Goal: Find specific page/section: Find specific page/section

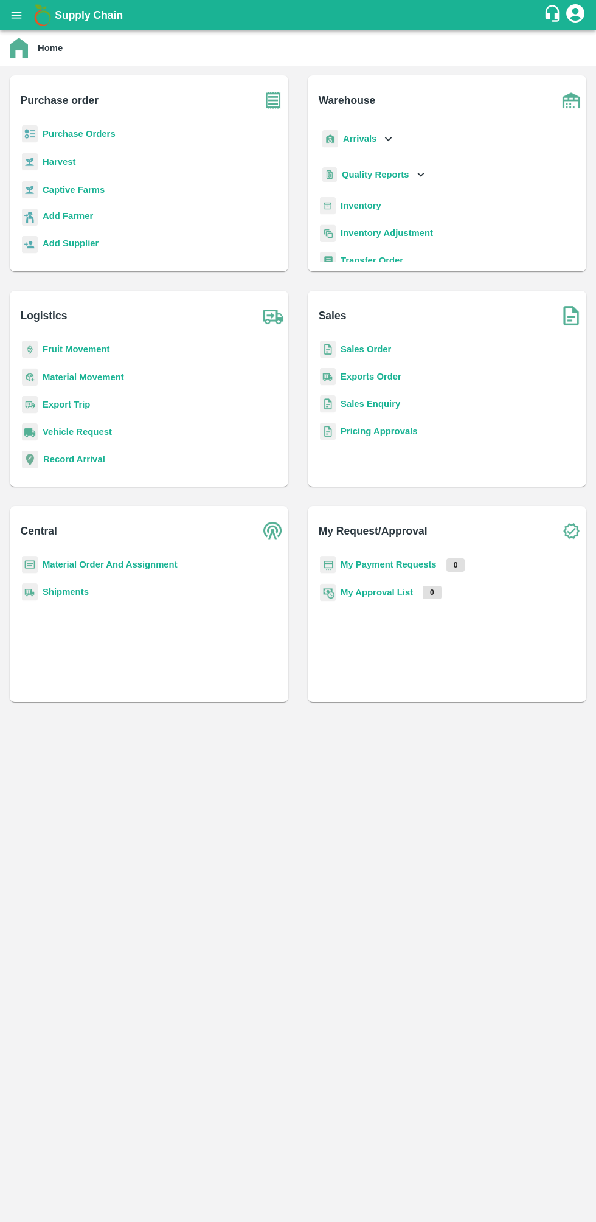
click at [369, 150] on div "Arrivals" at bounding box center [357, 138] width 75 height 27
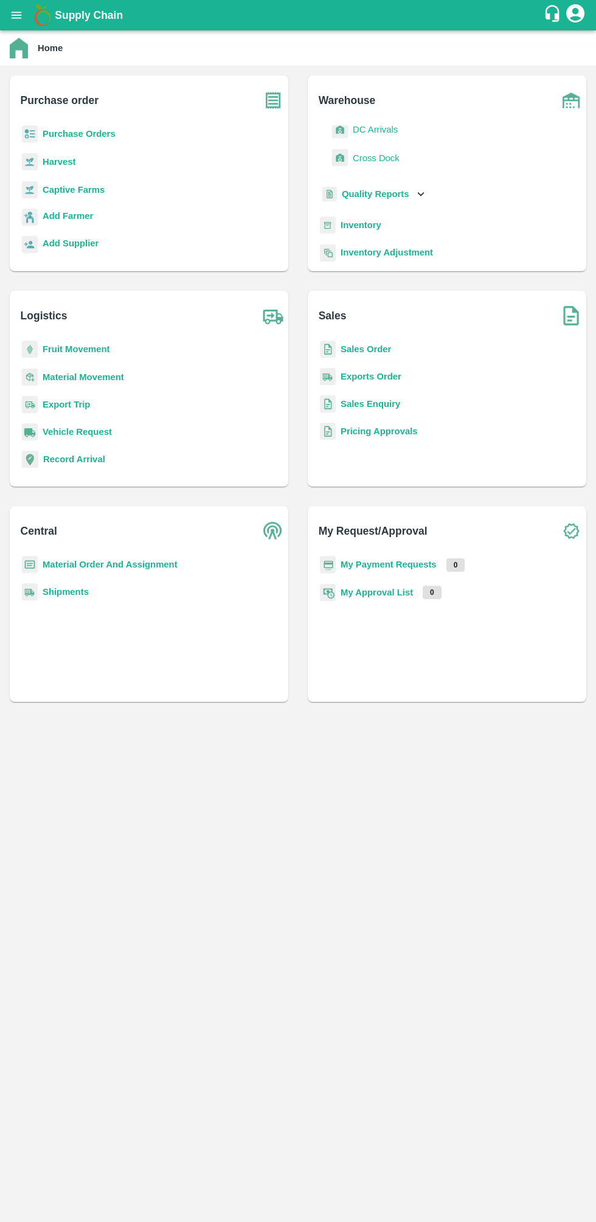
scroll to position [77, 0]
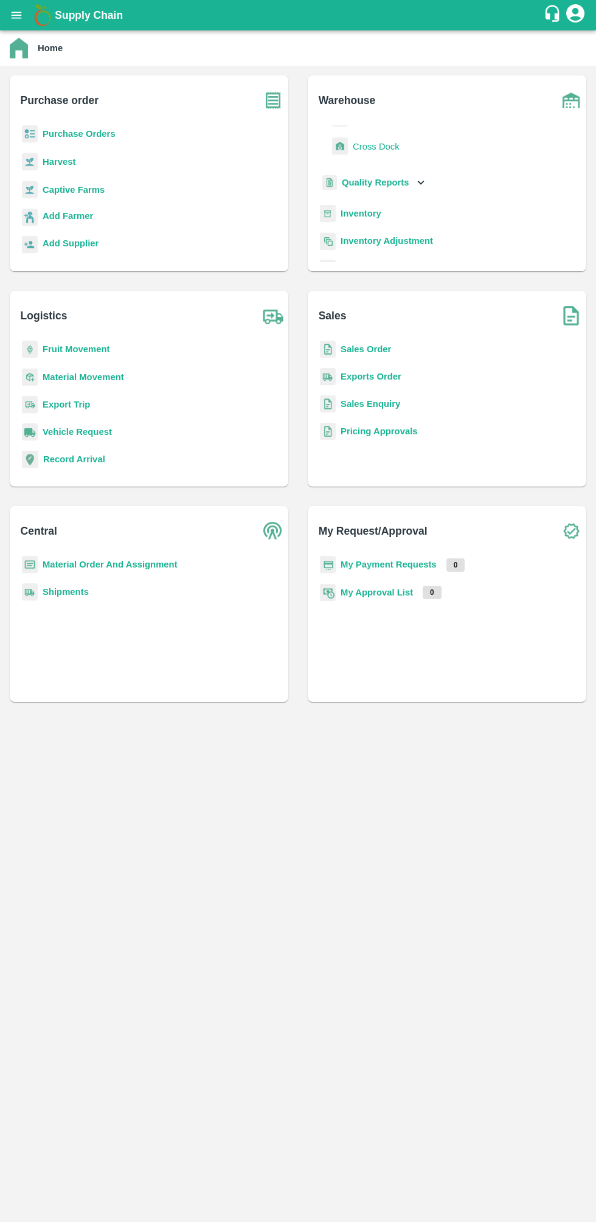
click at [372, 213] on b "Inventory" at bounding box center [361, 214] width 41 height 10
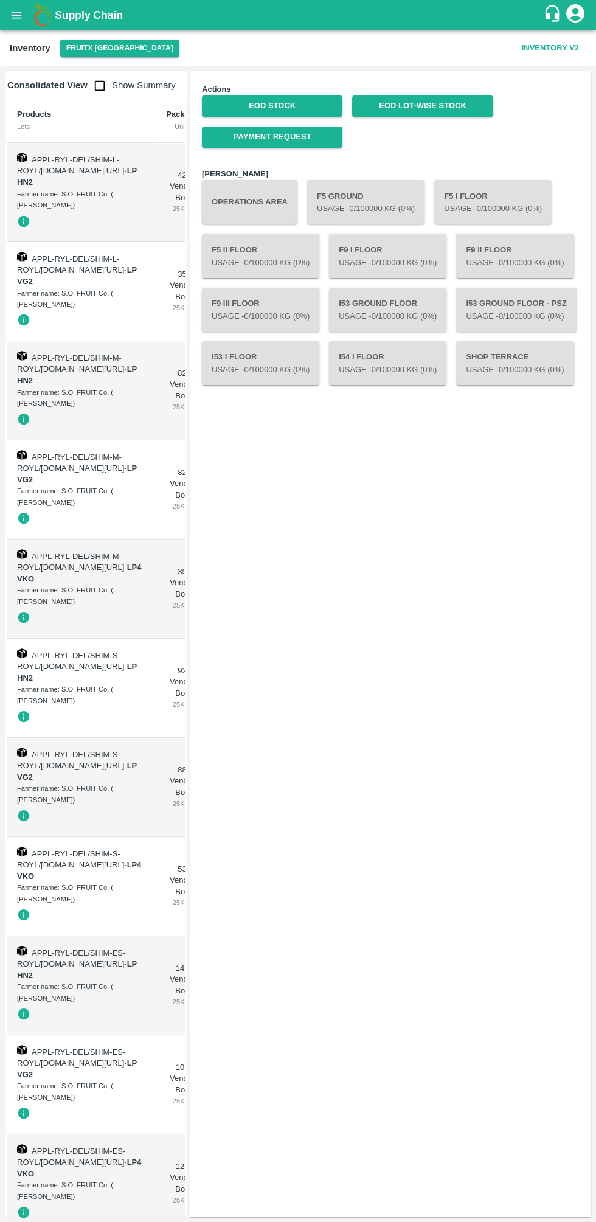
click at [267, 187] on button "Operations Area" at bounding box center [249, 202] width 95 height 44
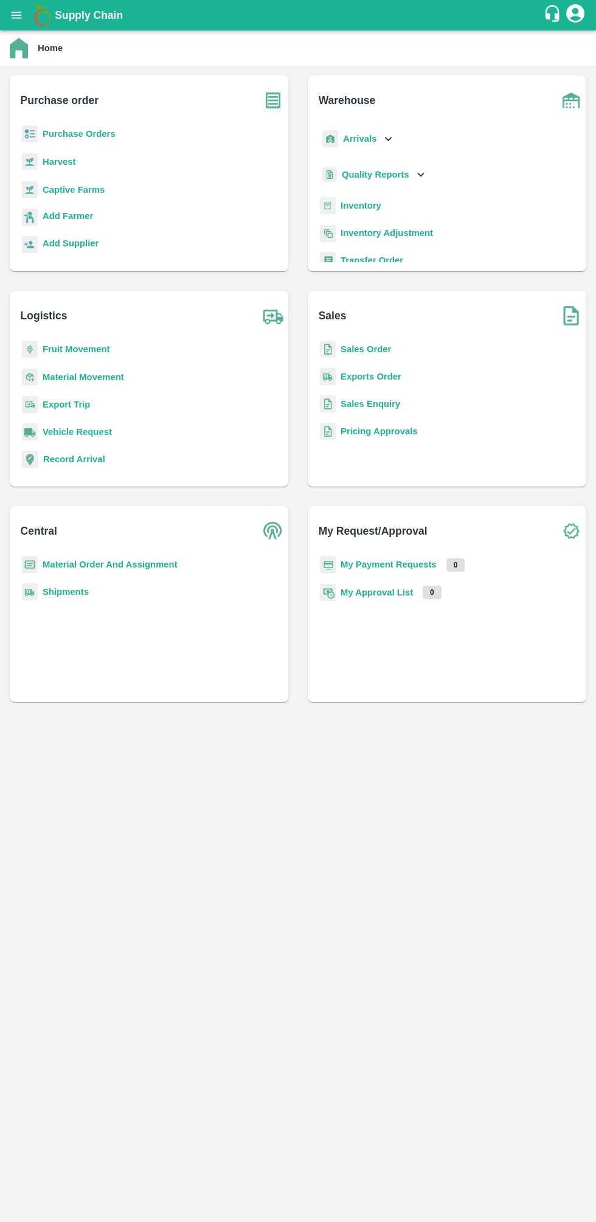
click at [371, 203] on b "Inventory" at bounding box center [361, 206] width 41 height 10
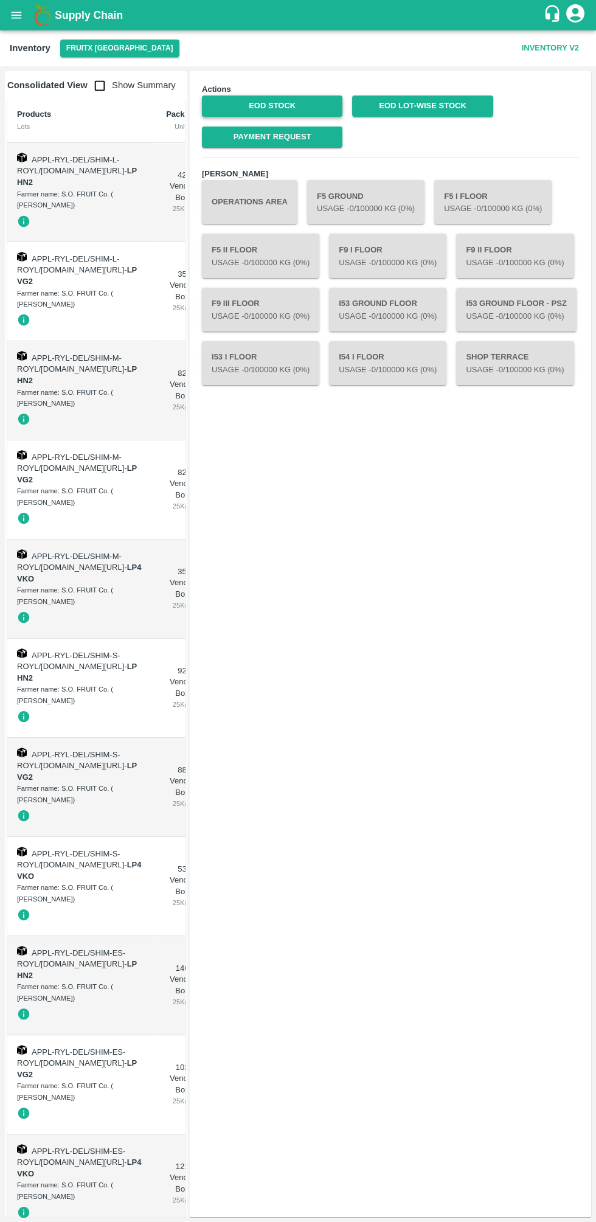
click at [277, 105] on link "EOD Stock" at bounding box center [272, 105] width 141 height 21
